Goal: Entertainment & Leisure: Consume media (video, audio)

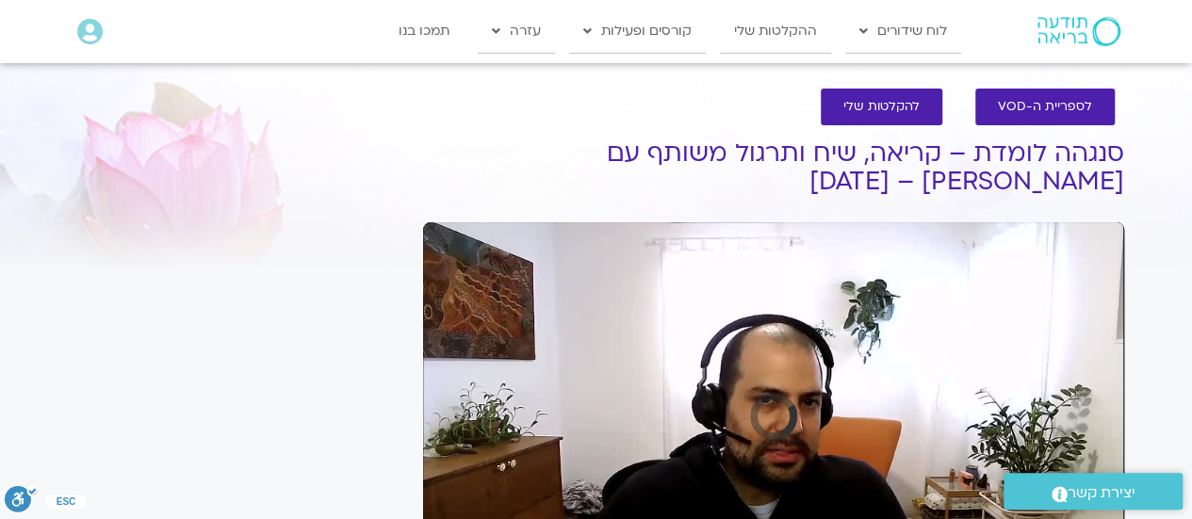
scroll to position [1, 0]
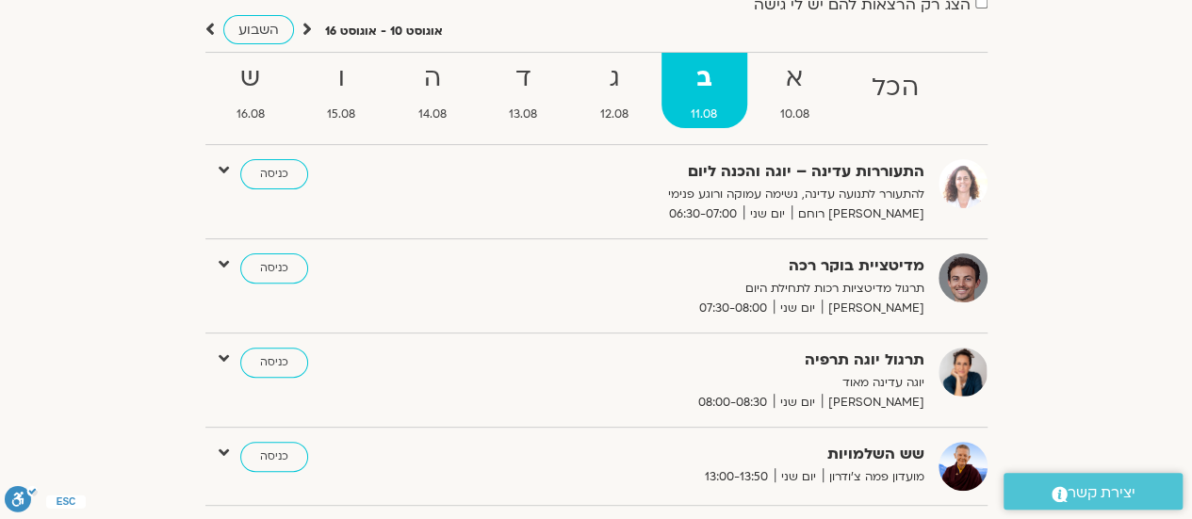
scroll to position [177, 0]
